Goal: Transaction & Acquisition: Purchase product/service

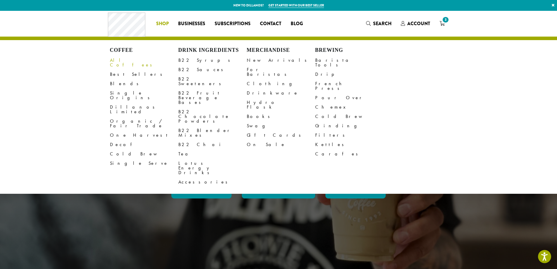
click at [125, 60] on link "All Coffees" at bounding box center [144, 63] width 68 height 14
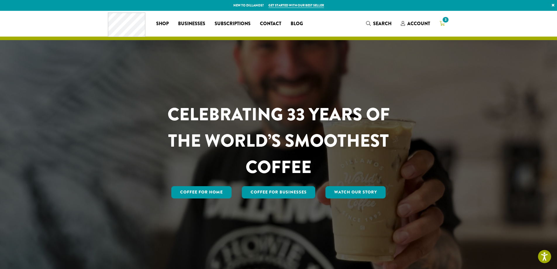
click at [442, 25] on icon "3" at bounding box center [442, 23] width 5 height 5
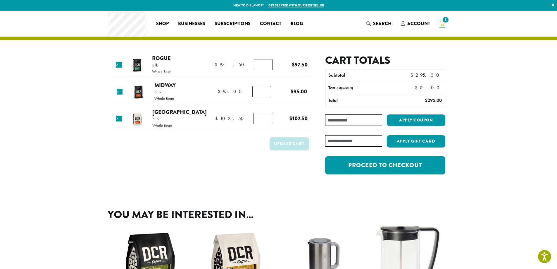
paste input "**********"
type input "**********"
type input "*"
click at [266, 63] on input "*" at bounding box center [263, 64] width 19 height 11
type input "*"
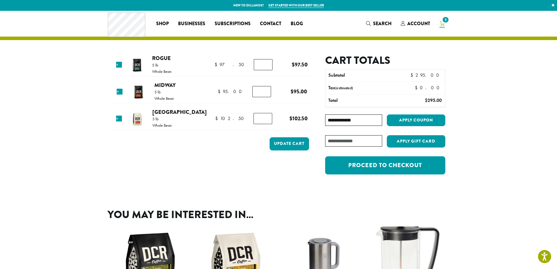
click at [266, 117] on input "*" at bounding box center [263, 118] width 19 height 11
type input "*"
click at [265, 89] on input "*" at bounding box center [262, 91] width 19 height 11
click at [291, 145] on button "Update cart" at bounding box center [290, 143] width 40 height 13
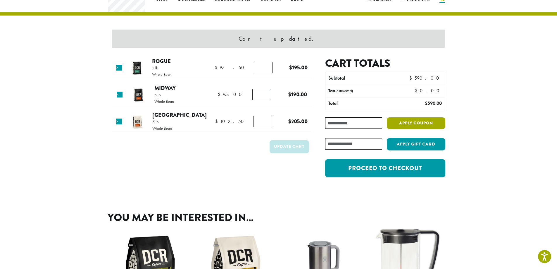
scroll to position [25, 0]
click at [418, 123] on button "Apply coupon" at bounding box center [416, 123] width 59 height 12
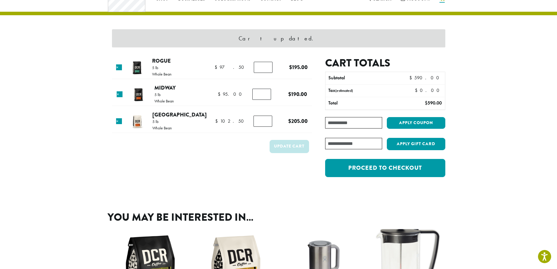
click at [353, 123] on input "Coupon:" at bounding box center [353, 122] width 57 height 11
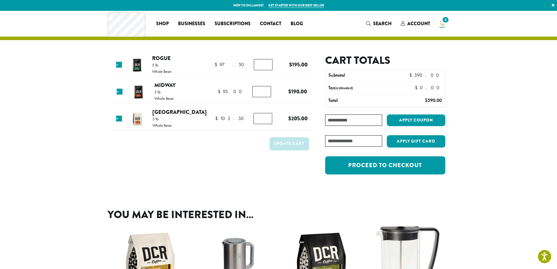
paste input "**********"
type input "**********"
click at [426, 120] on button "Apply coupon" at bounding box center [416, 120] width 59 height 12
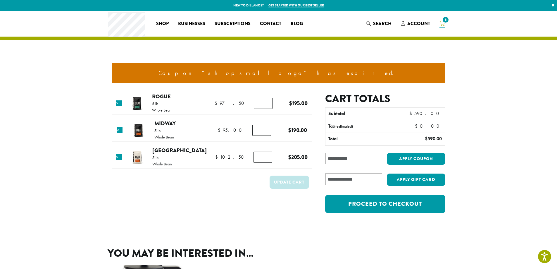
click at [336, 157] on input "Coupon:" at bounding box center [353, 158] width 57 height 11
paste input "**********"
type input "**********"
click at [409, 158] on button "Apply coupon" at bounding box center [416, 159] width 59 height 12
click at [261, 102] on input "*" at bounding box center [263, 103] width 19 height 11
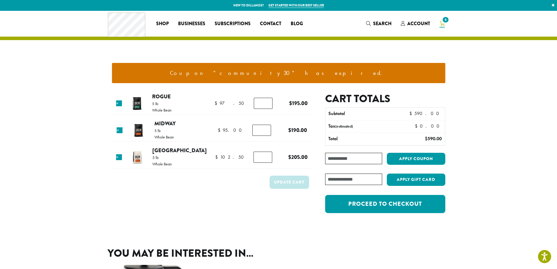
drag, startPoint x: 261, startPoint y: 102, endPoint x: 249, endPoint y: 102, distance: 11.7
click at [251, 102] on td "Rogue quantity *" at bounding box center [265, 103] width 29 height 16
type input "*"
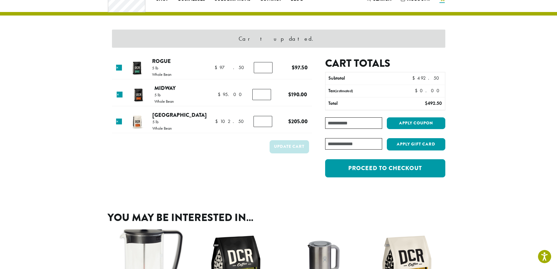
scroll to position [25, 0]
type input "*"
click at [265, 95] on input "*" at bounding box center [262, 94] width 19 height 11
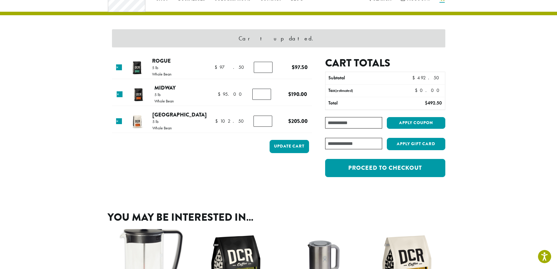
click at [260, 121] on input "*" at bounding box center [263, 121] width 19 height 11
type input "*"
click at [265, 123] on input "*" at bounding box center [263, 121] width 19 height 11
click at [251, 159] on form "Product Price Quantity Subtotal × Rogue 5 lb Whole Bean $ 97.50 $ 97.50 Rogue q…" at bounding box center [212, 120] width 200 height 126
click at [286, 145] on button "Update cart" at bounding box center [290, 146] width 40 height 13
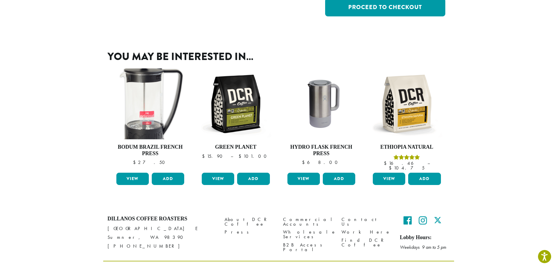
scroll to position [193, 0]
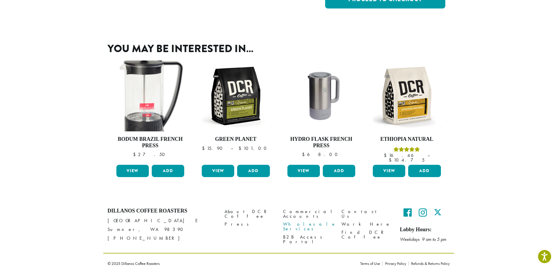
click at [308, 220] on link "Wholesale Services" at bounding box center [308, 226] width 50 height 13
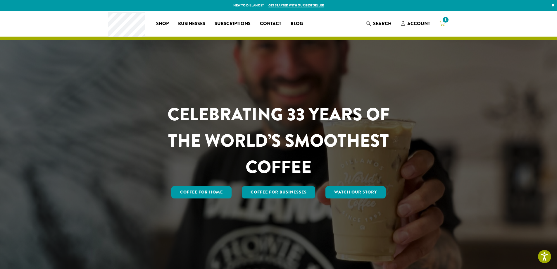
click at [444, 22] on span "3" at bounding box center [446, 20] width 8 height 8
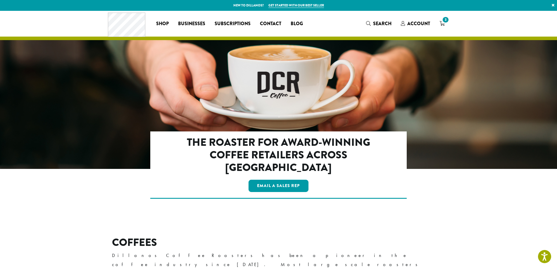
click at [290, 4] on link "Get started with our best seller" at bounding box center [297, 5] width 56 height 5
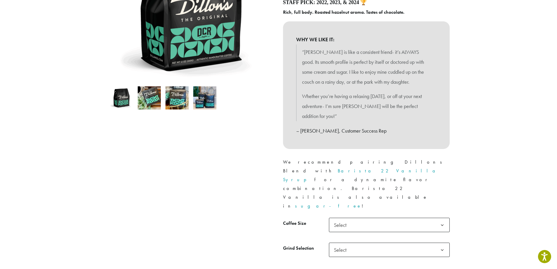
scroll to position [146, 0]
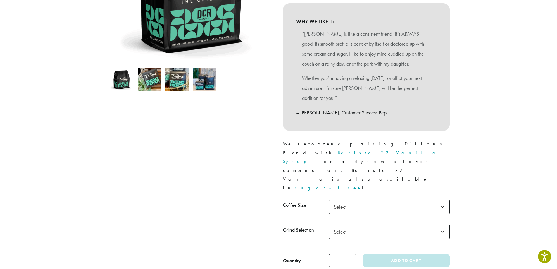
click at [441, 200] on b at bounding box center [442, 207] width 14 height 14
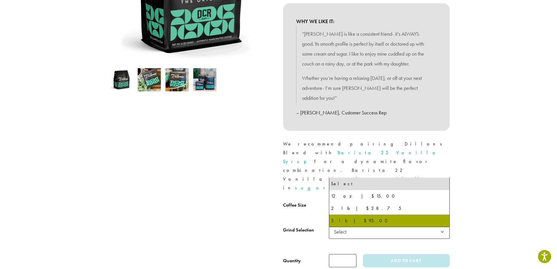
select select "**********"
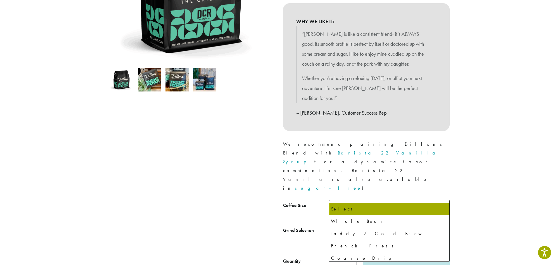
click at [442, 225] on b at bounding box center [442, 232] width 14 height 14
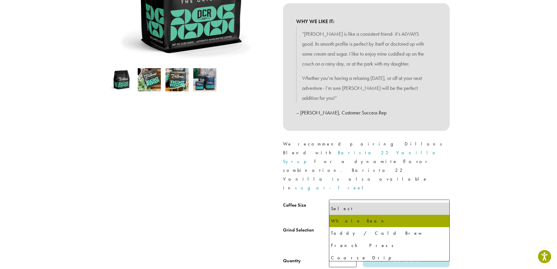
select select "**********"
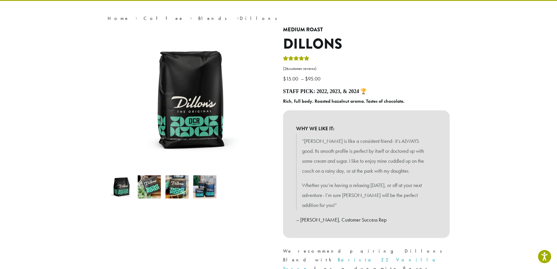
scroll to position [0, 0]
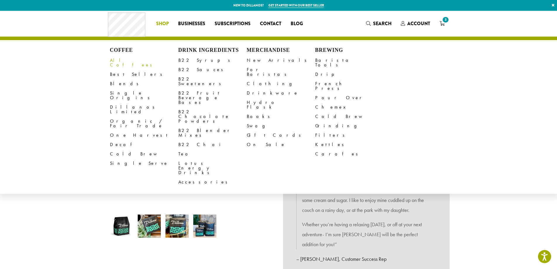
click at [123, 61] on link "All Coffees" at bounding box center [144, 63] width 68 height 14
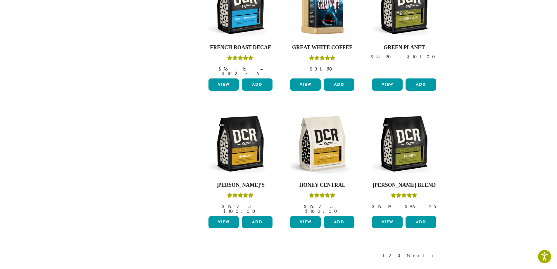
scroll to position [410, 0]
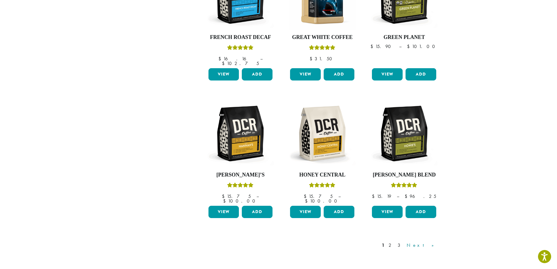
click at [431, 242] on link "Next »" at bounding box center [423, 245] width 34 height 7
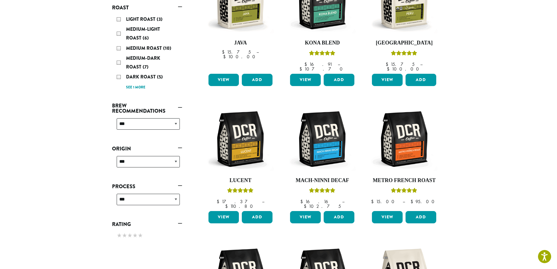
scroll to position [36, 0]
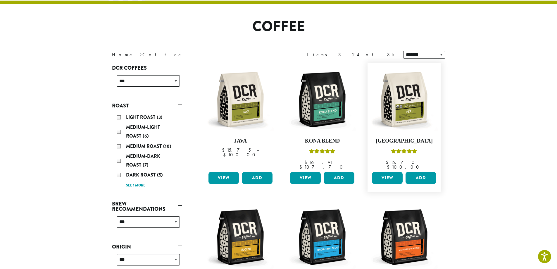
click at [382, 174] on link "View" at bounding box center [387, 178] width 31 height 12
click at [225, 174] on link "View" at bounding box center [224, 178] width 31 height 12
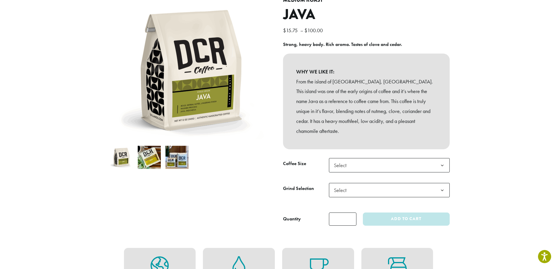
scroll to position [59, 0]
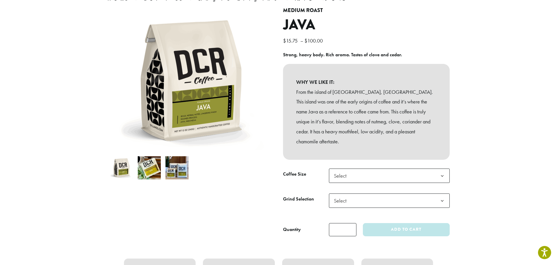
click at [442, 169] on b at bounding box center [442, 176] width 14 height 14
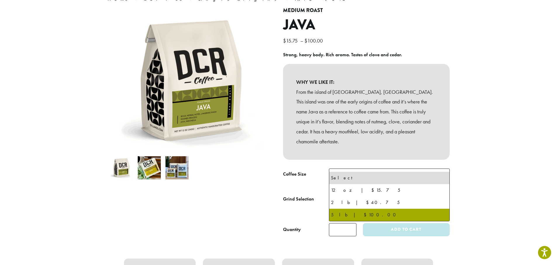
select select "**********"
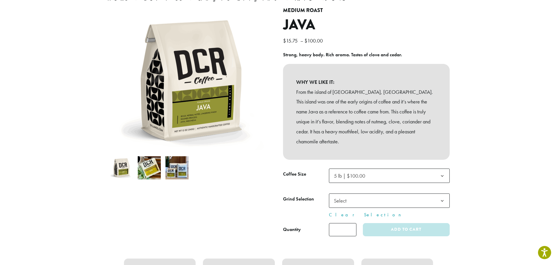
click at [437, 193] on b at bounding box center [442, 200] width 14 height 14
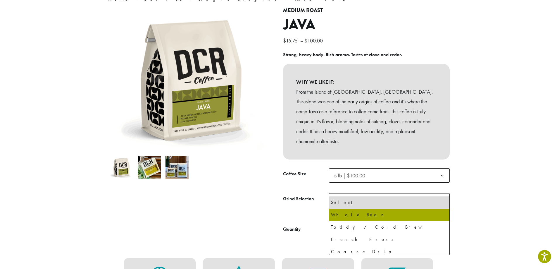
select select "**********"
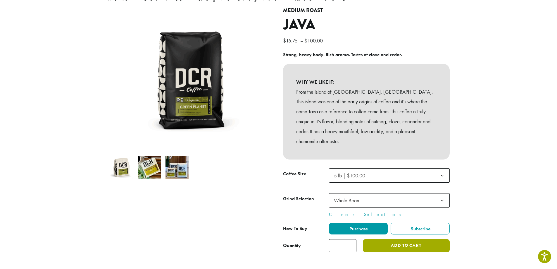
click at [401, 239] on button "Add to cart" at bounding box center [406, 245] width 87 height 13
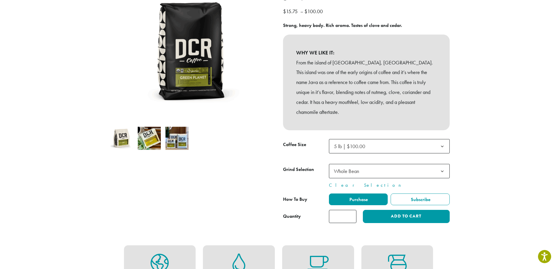
scroll to position [57, 0]
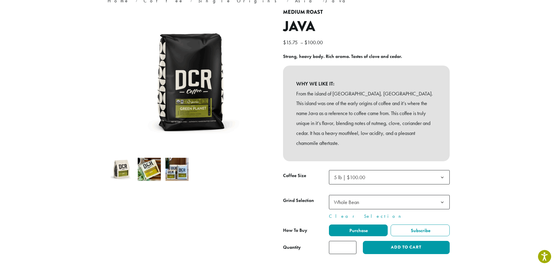
click at [124, 170] on img at bounding box center [121, 169] width 23 height 23
click at [121, 172] on img at bounding box center [121, 169] width 23 height 23
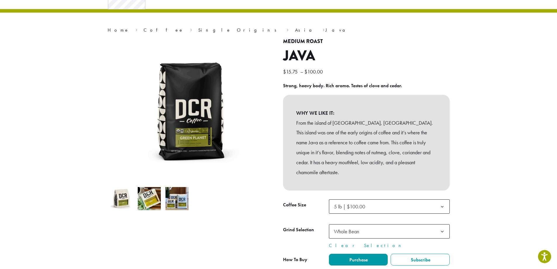
scroll to position [0, 0]
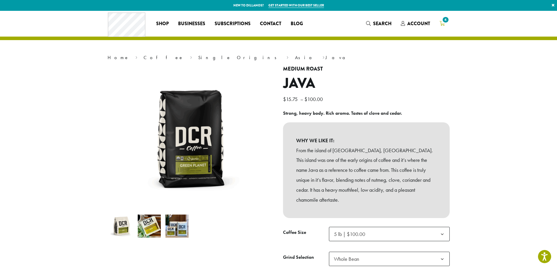
click at [442, 25] on icon "4" at bounding box center [442, 23] width 5 height 5
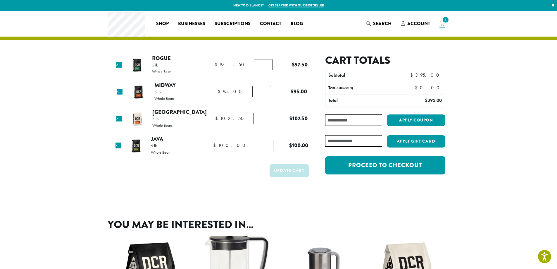
click at [138, 148] on img at bounding box center [136, 145] width 19 height 19
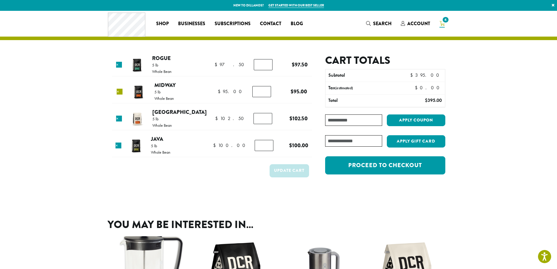
click at [121, 90] on link "×" at bounding box center [120, 92] width 6 height 6
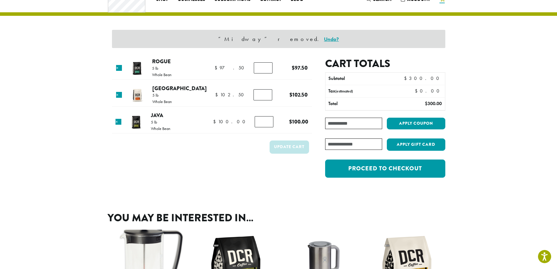
scroll to position [25, 0]
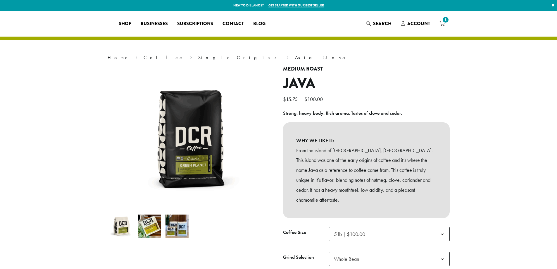
select select "**********"
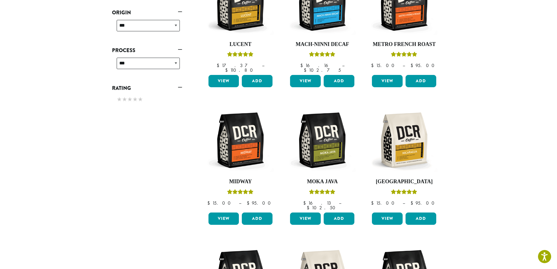
scroll to position [416, 0]
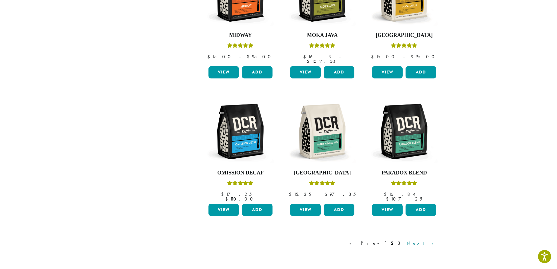
click at [432, 240] on link "Next »" at bounding box center [423, 243] width 34 height 7
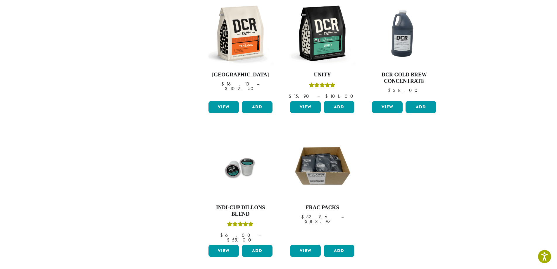
scroll to position [387, 0]
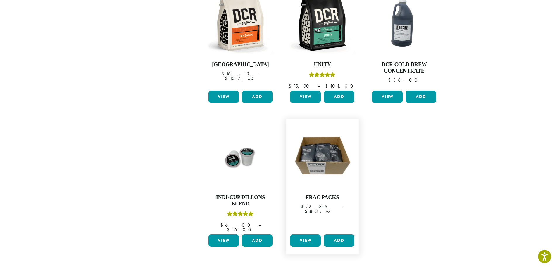
click at [305, 234] on link "View" at bounding box center [305, 240] width 31 height 12
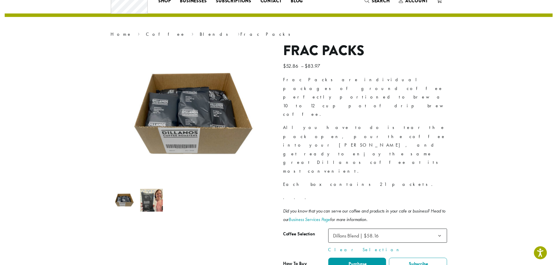
scroll to position [59, 0]
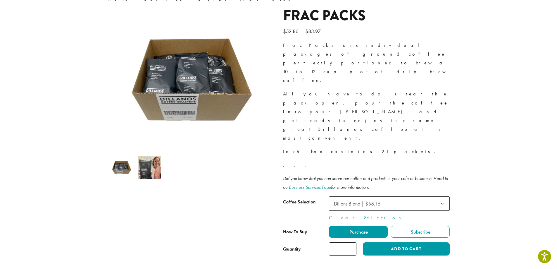
click at [442, 197] on b at bounding box center [442, 204] width 14 height 14
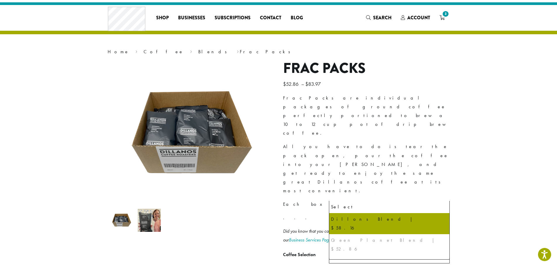
scroll to position [0, 0]
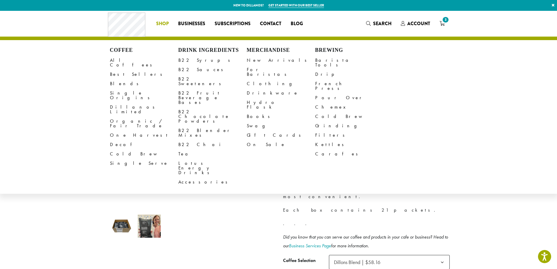
click at [164, 23] on span "Shop" at bounding box center [162, 23] width 13 height 7
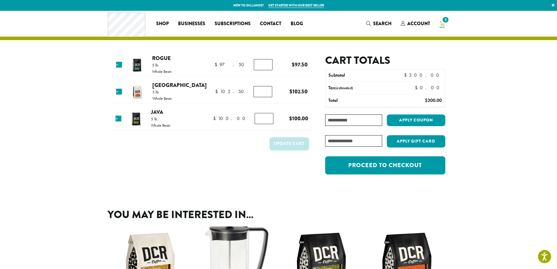
paste input "********"
type input "********"
click at [420, 121] on button "Apply coupon" at bounding box center [416, 120] width 59 height 12
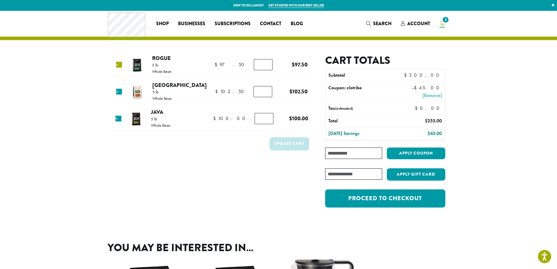
click at [121, 66] on link "×" at bounding box center [119, 65] width 6 height 6
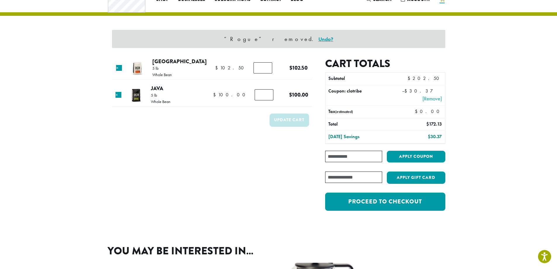
scroll to position [25, 0]
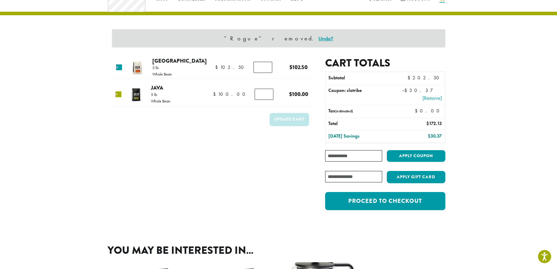
click at [119, 95] on link "×" at bounding box center [119, 94] width 6 height 6
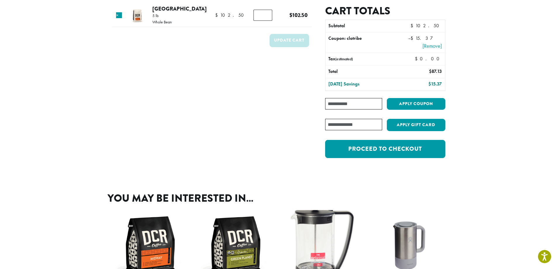
scroll to position [0, 0]
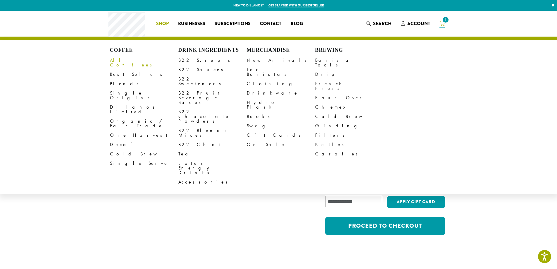
click at [121, 60] on link "All Coffees" at bounding box center [144, 63] width 68 height 14
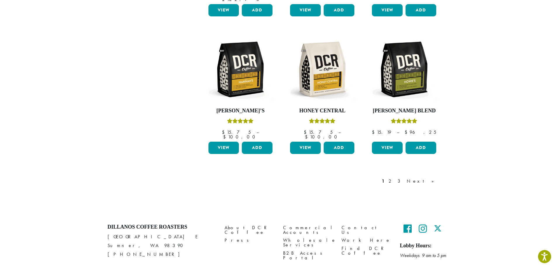
scroll to position [480, 0]
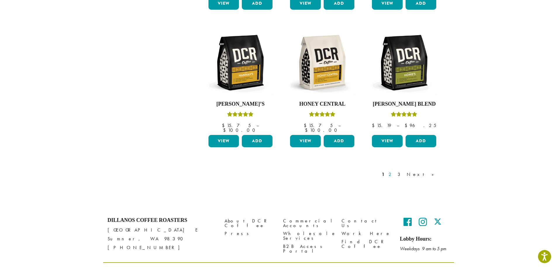
click at [395, 171] on link "2" at bounding box center [391, 174] width 7 height 7
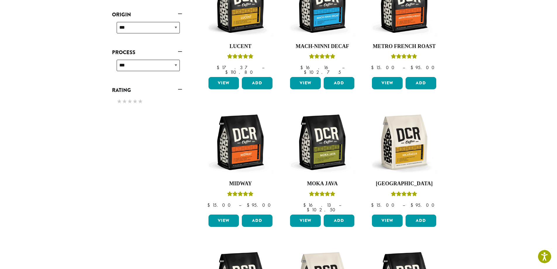
scroll to position [270, 0]
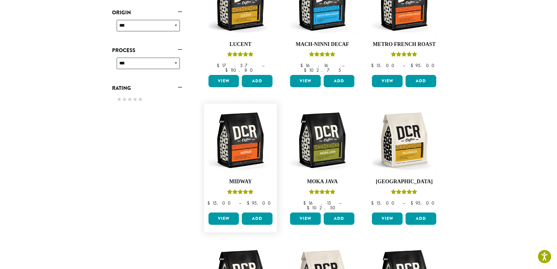
click at [224, 212] on link "View" at bounding box center [224, 218] width 31 height 12
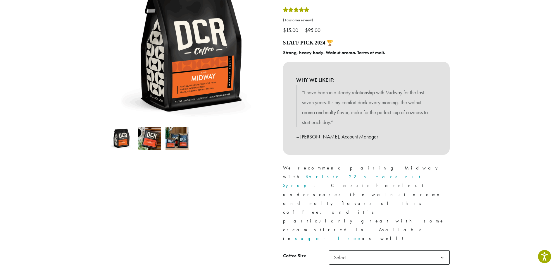
scroll to position [117, 0]
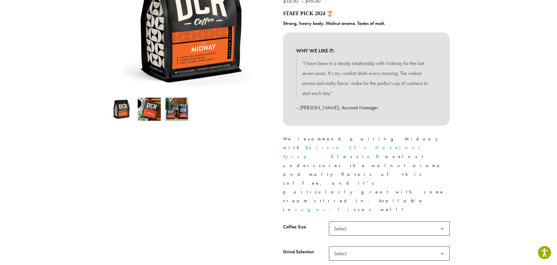
click at [443, 221] on b at bounding box center [442, 228] width 14 height 14
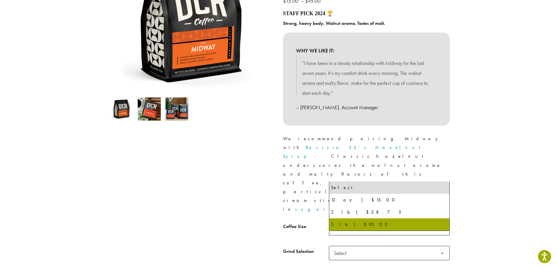
select select "**********"
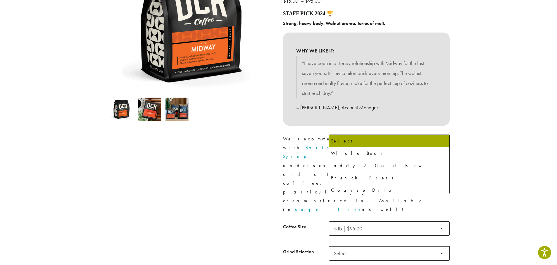
click at [442, 246] on b at bounding box center [442, 253] width 14 height 14
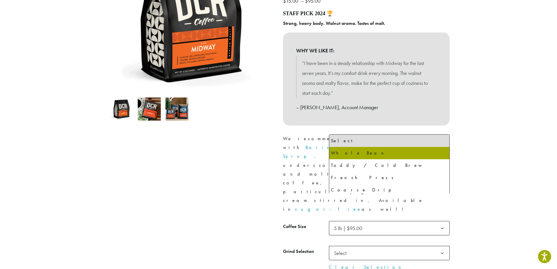
select select "**********"
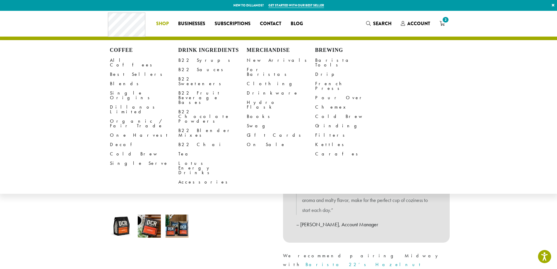
click at [163, 24] on span "Shop" at bounding box center [162, 23] width 13 height 7
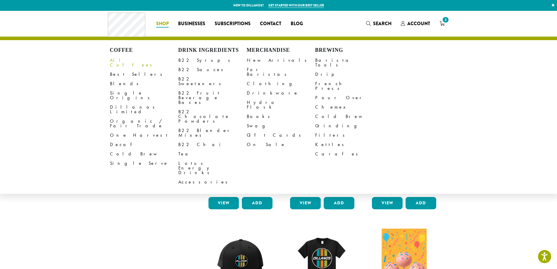
click at [124, 61] on link "All Coffees" at bounding box center [144, 63] width 68 height 14
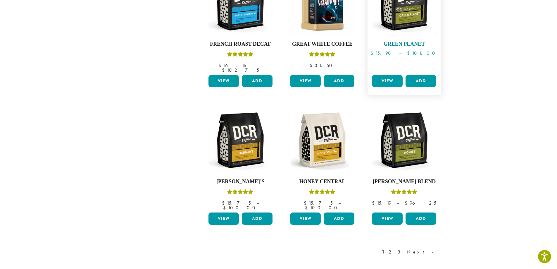
scroll to position [439, 0]
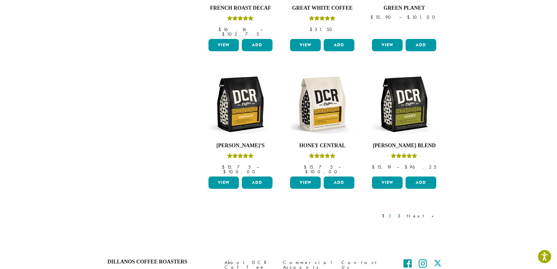
click at [395, 212] on link "2" at bounding box center [391, 215] width 7 height 7
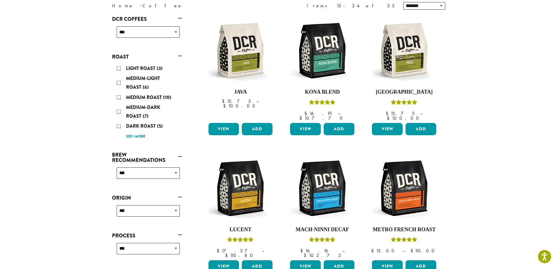
scroll to position [36, 0]
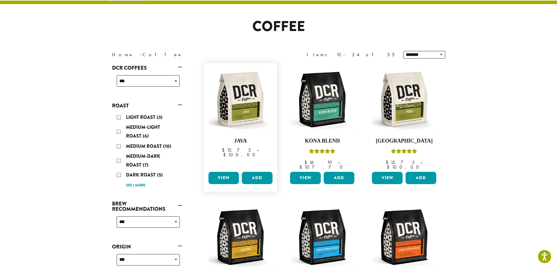
click at [222, 172] on link "View" at bounding box center [224, 178] width 31 height 12
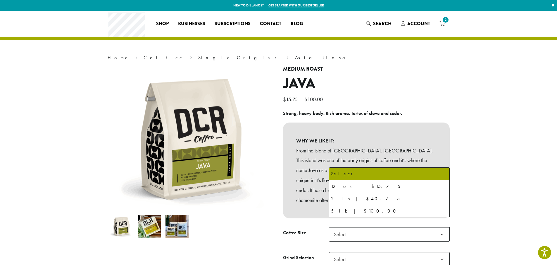
click at [444, 227] on b at bounding box center [442, 234] width 14 height 14
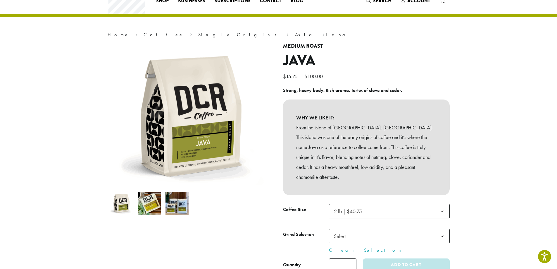
scroll to position [59, 0]
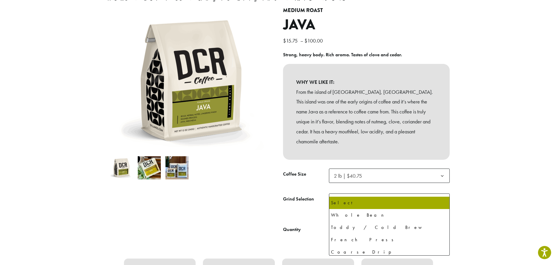
click at [443, 193] on b at bounding box center [442, 200] width 14 height 14
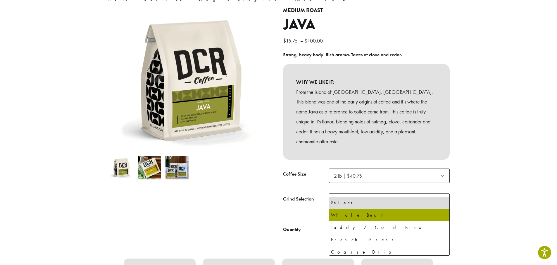
select select "**********"
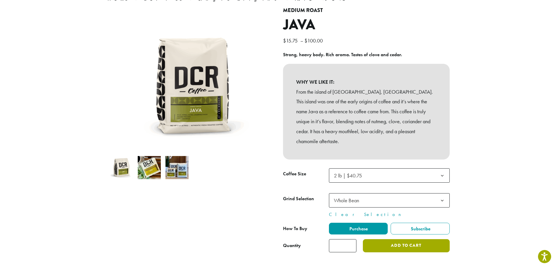
click at [415, 239] on button "Add to cart" at bounding box center [406, 245] width 87 height 13
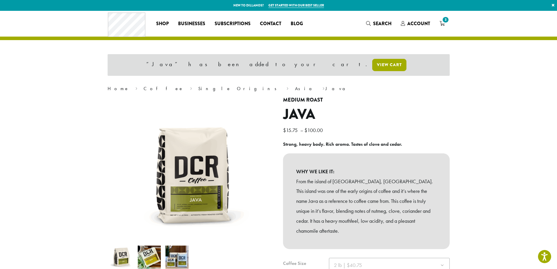
click at [372, 62] on link "View cart" at bounding box center [389, 65] width 34 height 12
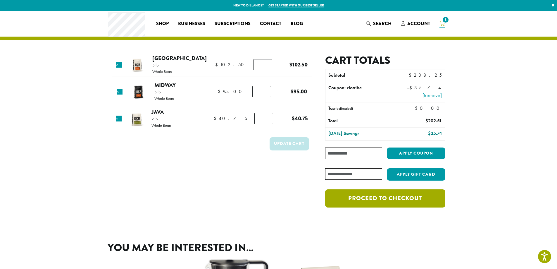
click at [405, 197] on link "Proceed to checkout" at bounding box center [385, 198] width 120 height 18
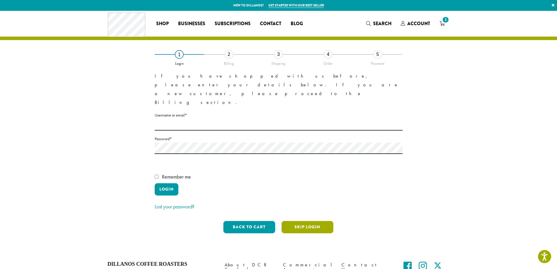
click at [313, 221] on button "Skip Login" at bounding box center [308, 227] width 52 height 12
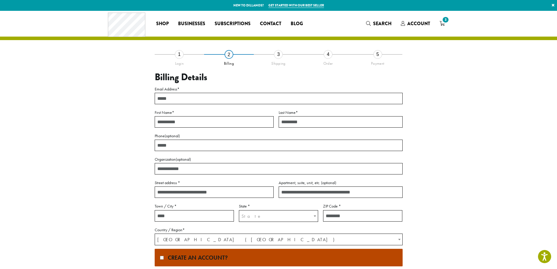
click at [177, 96] on input "Email Address *" at bounding box center [279, 98] width 248 height 11
type input "**********"
click at [189, 120] on input "First Name *" at bounding box center [214, 121] width 119 height 11
type input "*****"
click at [288, 121] on input "Last Name *" at bounding box center [341, 121] width 124 height 11
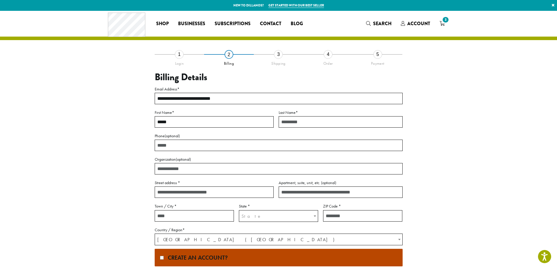
type input "*******"
click at [198, 143] on input "Phone (optional)" at bounding box center [279, 145] width 248 height 11
click at [184, 192] on input "Street address *" at bounding box center [214, 191] width 119 height 11
type input "**********"
click at [193, 215] on input "Town / City *" at bounding box center [194, 215] width 79 height 11
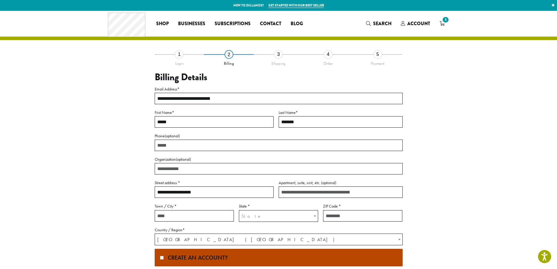
type input "*******"
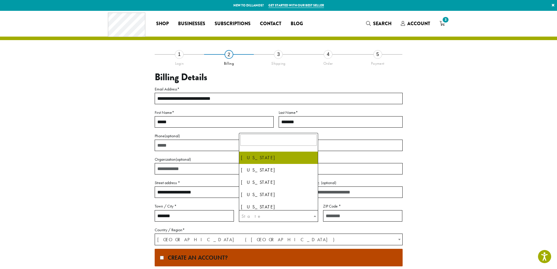
click at [250, 216] on span "State" at bounding box center [252, 216] width 20 height 6
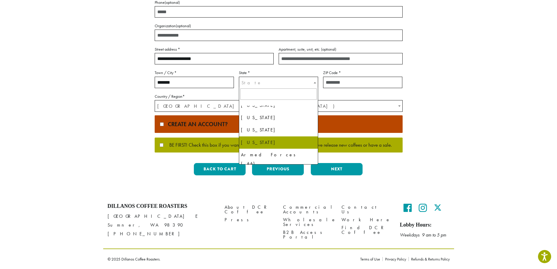
scroll to position [577, 0]
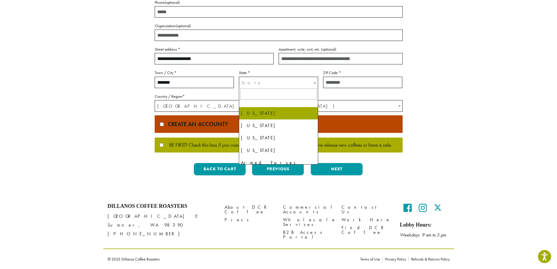
select select "**"
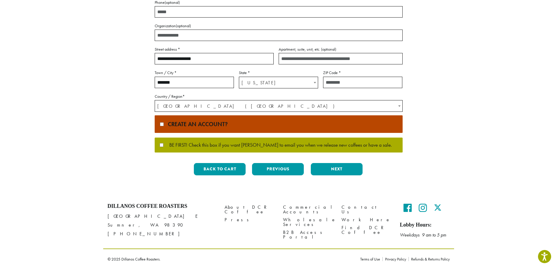
click at [332, 83] on input "ZIP Code *" at bounding box center [362, 82] width 79 height 11
type input "*****"
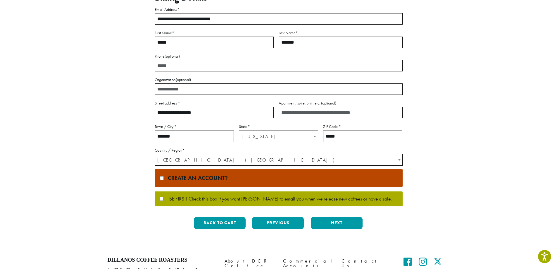
scroll to position [88, 0]
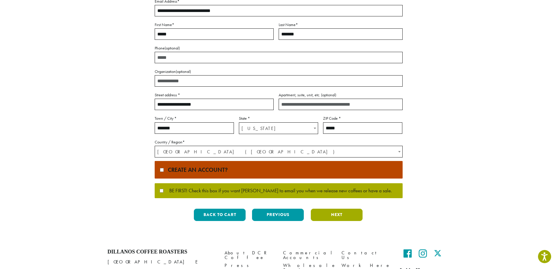
click at [342, 215] on button "Next" at bounding box center [337, 215] width 52 height 12
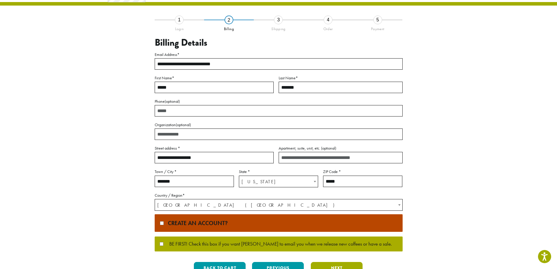
scroll to position [0, 0]
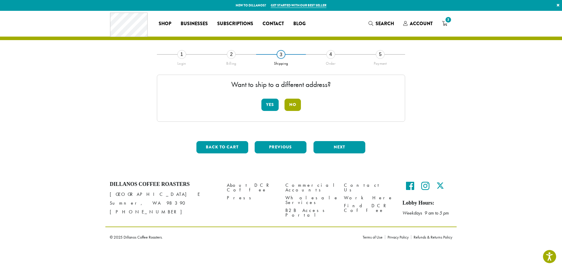
click at [294, 103] on button "No" at bounding box center [292, 105] width 16 height 12
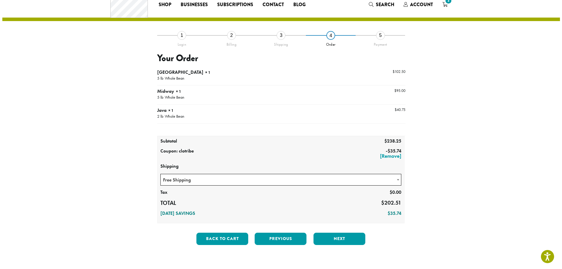
scroll to position [29, 0]
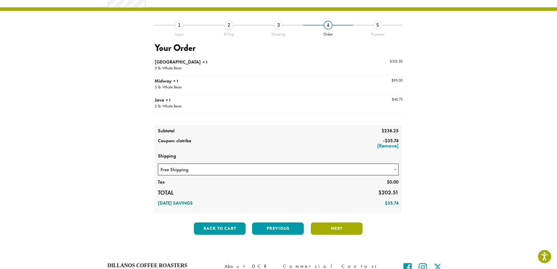
click at [338, 229] on button "Next" at bounding box center [337, 228] width 52 height 12
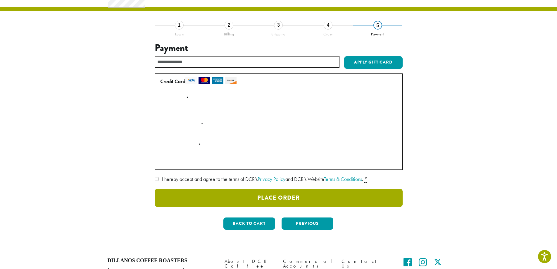
click at [267, 194] on button "Place Order" at bounding box center [279, 198] width 248 height 18
